Goal: Navigation & Orientation: Find specific page/section

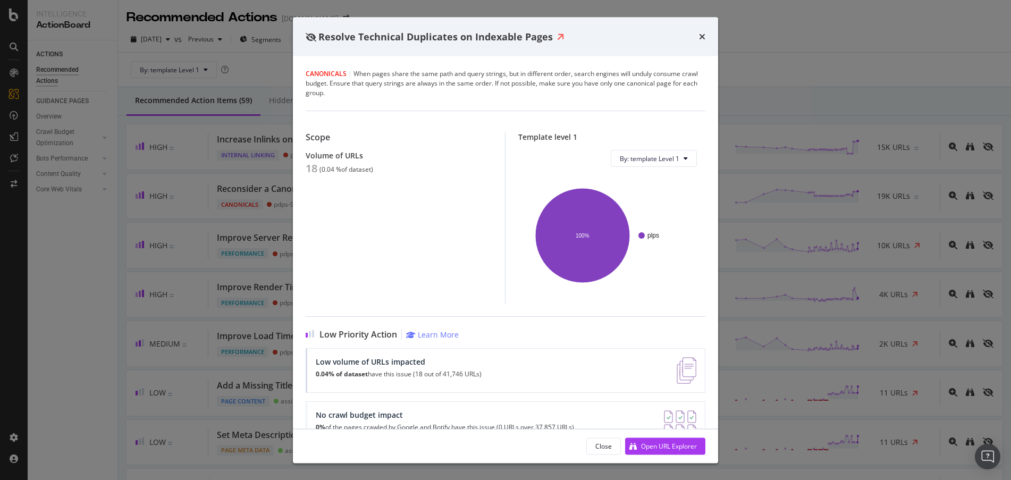
scroll to position [2588, 0]
